Goal: Task Accomplishment & Management: Manage account settings

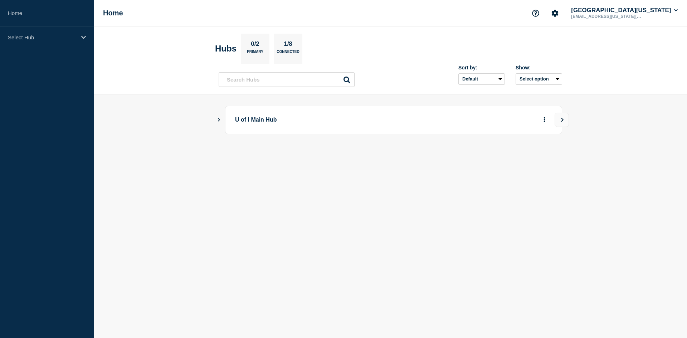
click at [277, 121] on p "U of I Main Hub" at bounding box center [334, 119] width 198 height 13
click at [562, 121] on icon "View" at bounding box center [562, 120] width 3 height 4
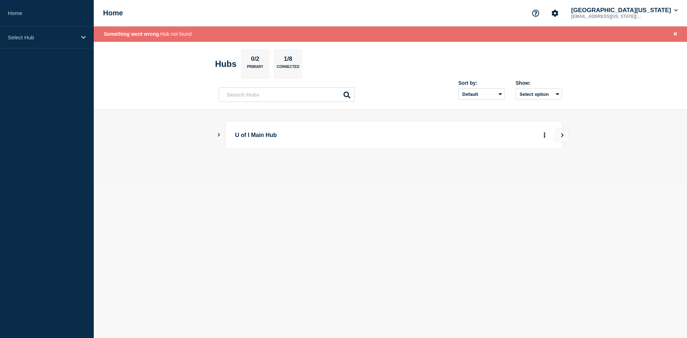
click at [309, 141] on p "U of I Main Hub" at bounding box center [334, 134] width 198 height 13
click at [257, 144] on div "U of I Main Hub" at bounding box center [393, 135] width 337 height 28
click at [217, 136] on icon "Show Connected Hubs" at bounding box center [218, 135] width 5 height 4
click at [294, 170] on p "[US_STATE]" at bounding box center [301, 171] width 112 height 14
click at [544, 171] on icon "More actions" at bounding box center [544, 170] width 2 height 5
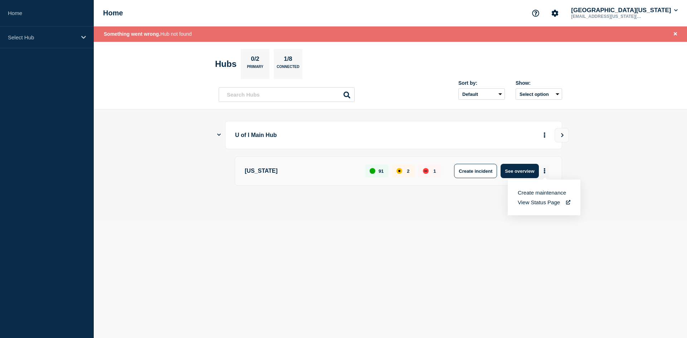
click at [544, 171] on icon "More actions" at bounding box center [544, 170] width 2 height 5
click at [525, 167] on button "See overview" at bounding box center [519, 171] width 38 height 14
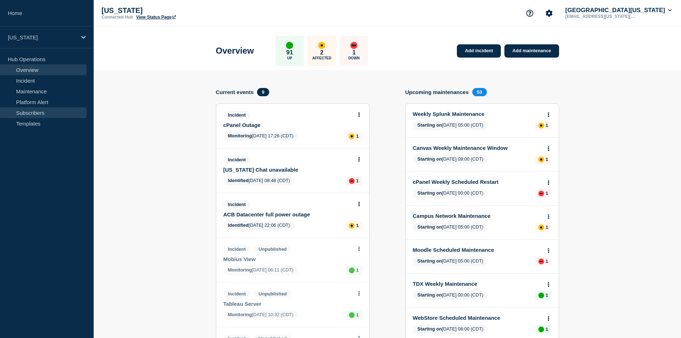
click at [43, 117] on link "Subscribers" at bounding box center [43, 112] width 87 height 11
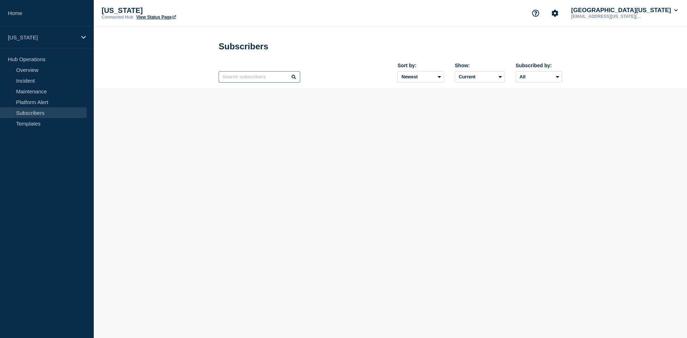
click at [266, 78] on input "text" at bounding box center [260, 76] width 82 height 11
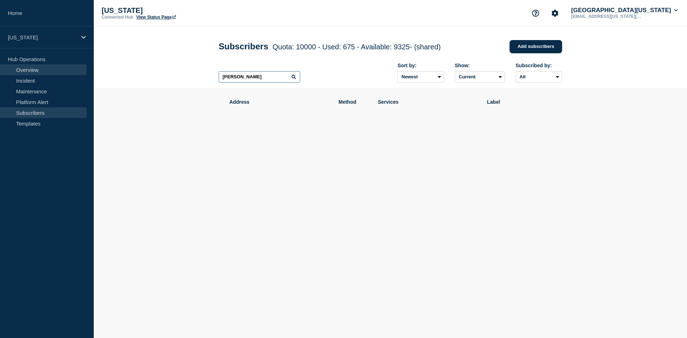
type input "[PERSON_NAME]"
click at [50, 72] on link "Overview" at bounding box center [43, 69] width 87 height 11
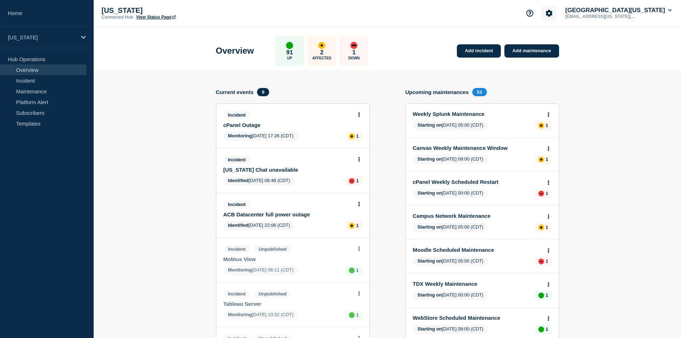
click at [553, 13] on icon "Account settings" at bounding box center [549, 13] width 7 height 7
click at [600, 45] on ul "Team Members Analytics" at bounding box center [589, 44] width 41 height 21
click at [601, 40] on link "Team Members" at bounding box center [592, 42] width 37 height 6
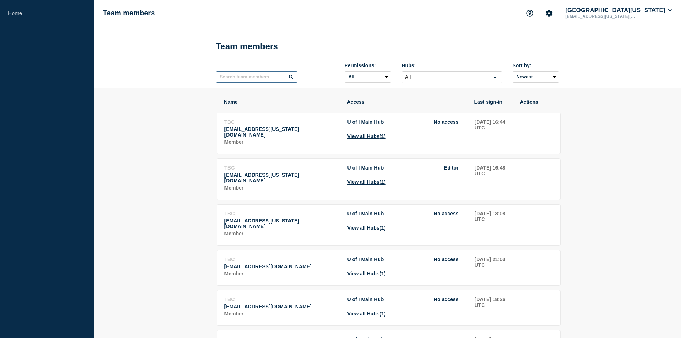
click at [264, 79] on input "text" at bounding box center [257, 76] width 82 height 11
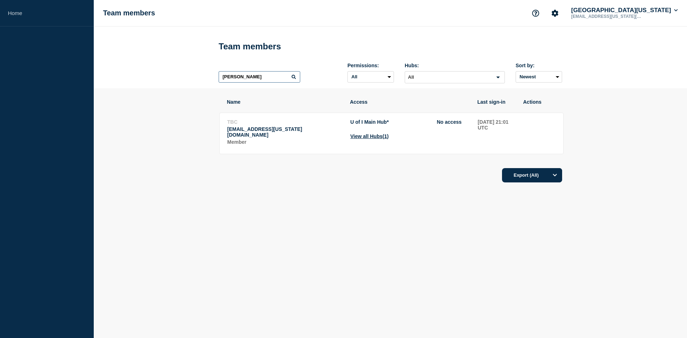
type input "[PERSON_NAME]"
click at [397, 246] on body "Home Team members [GEOGRAPHIC_DATA][US_STATE] [EMAIL_ADDRESS][US_STATE][DOMAIN_…" at bounding box center [343, 169] width 687 height 338
click at [445, 125] on span "No access" at bounding box center [449, 122] width 25 height 6
drag, startPoint x: 243, startPoint y: 81, endPoint x: 181, endPoint y: 75, distance: 62.1
click at [181, 75] on header "Team members [PERSON_NAME] Permissions: All Admin Manager Editor No access Hubs…" at bounding box center [390, 57] width 593 height 62
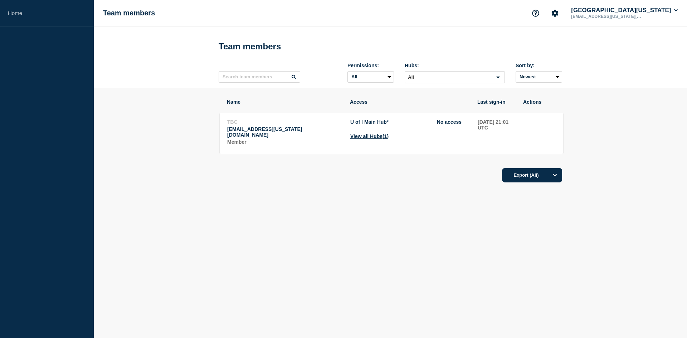
click at [337, 216] on div "Name Access Last sign-in Actions TBC [EMAIL_ADDRESS][US_STATE][DOMAIN_NAME] Mem…" at bounding box center [390, 160] width 343 height 145
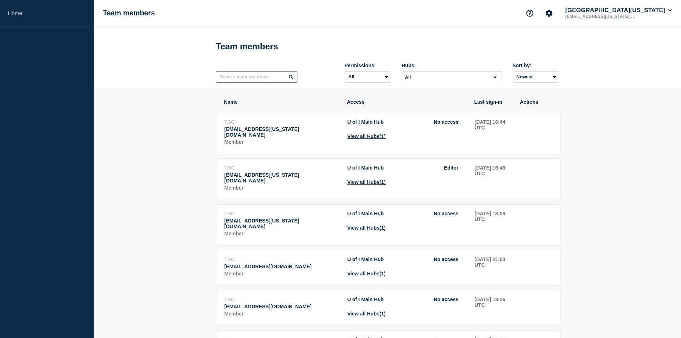
click at [244, 77] on input "text" at bounding box center [257, 76] width 82 height 11
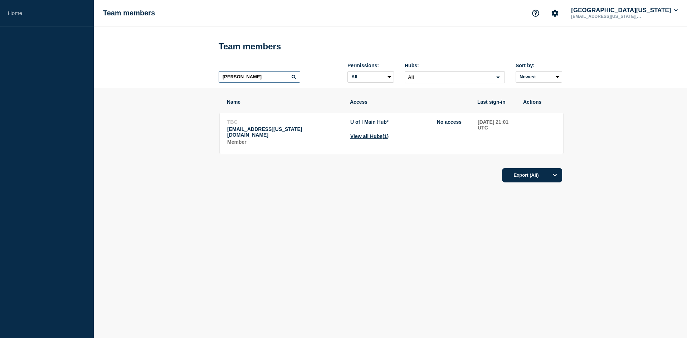
type input "[PERSON_NAME]"
click at [483, 147] on tr "TBC [EMAIL_ADDRESS][US_STATE][DOMAIN_NAME] Member U of I Main Hub * No access V…" at bounding box center [391, 133] width 344 height 41
click at [376, 137] on button "View all Hubs (1)" at bounding box center [369, 136] width 38 height 6
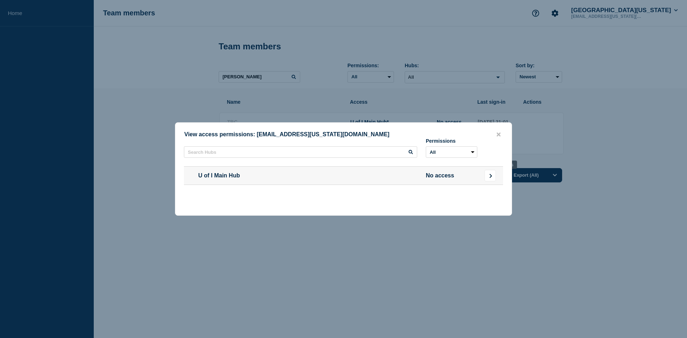
click at [492, 177] on icon "Go to Connected Hubs" at bounding box center [490, 175] width 5 height 4
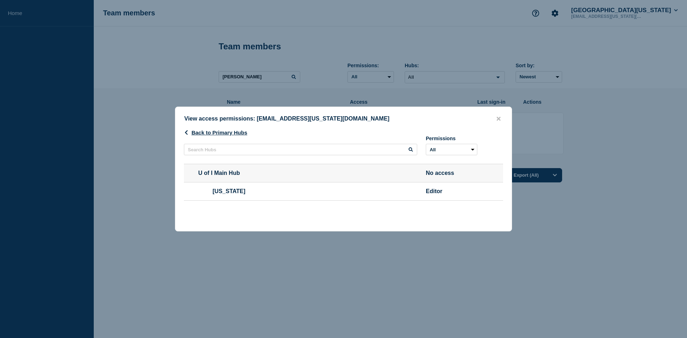
drag, startPoint x: 456, startPoint y: 214, endPoint x: 457, endPoint y: 203, distance: 10.8
click at [456, 214] on div at bounding box center [343, 211] width 319 height 6
click at [465, 149] on select "All Editor" at bounding box center [451, 149] width 51 height 11
click at [468, 148] on select "All Editor" at bounding box center [451, 149] width 51 height 11
click at [418, 210] on div at bounding box center [343, 211] width 319 height 6
